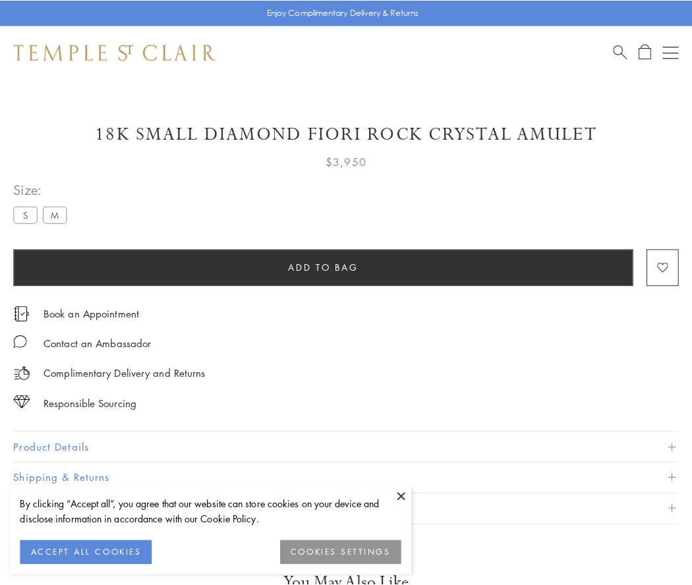
scroll to position [1, 0]
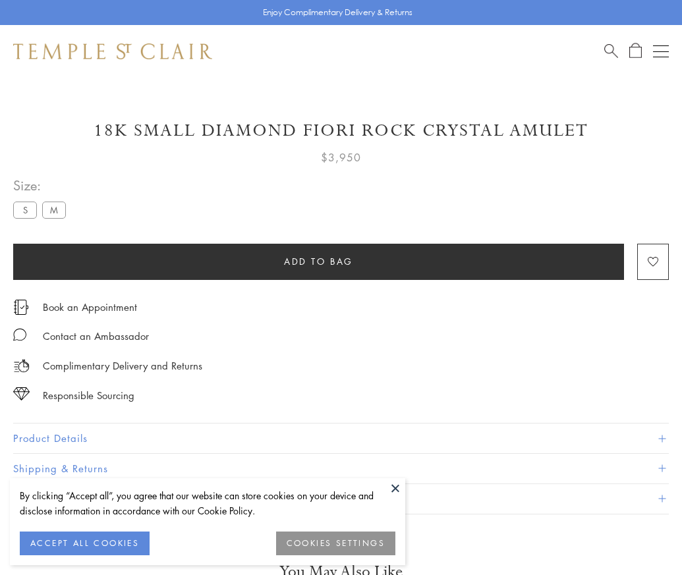
click at [318, 261] on span "Add to bag" at bounding box center [318, 261] width 69 height 14
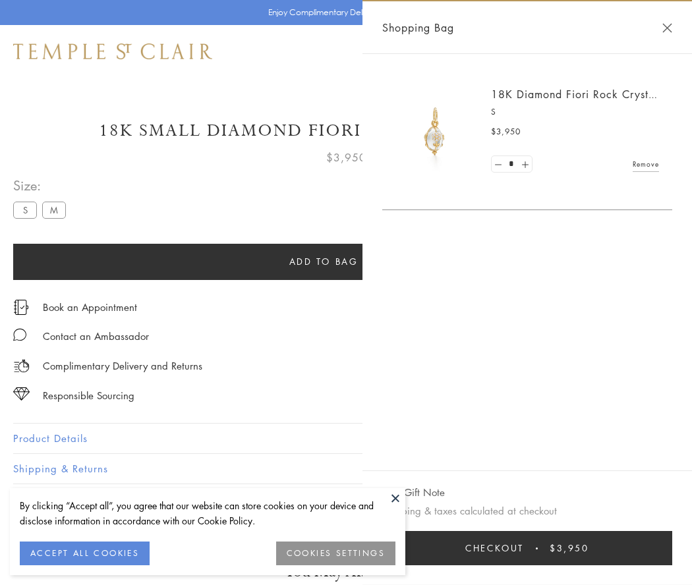
click at [543, 548] on button "Checkout $3,950" at bounding box center [527, 548] width 290 height 34
